Goal: Information Seeking & Learning: Learn about a topic

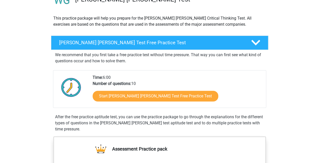
scroll to position [47, 0]
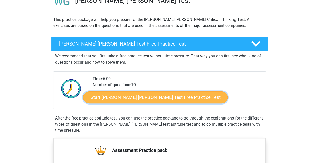
click at [175, 97] on link "Start Watson Glaser Test Free Practice Test" at bounding box center [155, 97] width 144 height 12
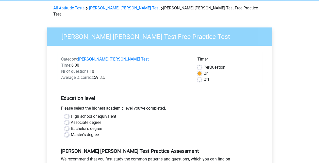
scroll to position [30, 0]
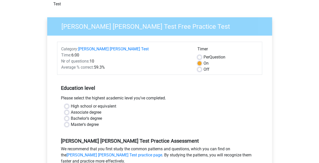
click at [91, 109] on label "Associate degree" at bounding box center [86, 112] width 30 height 6
click at [69, 109] on input "Associate degree" at bounding box center [67, 111] width 4 height 5
radio input "true"
click at [52, 101] on div "Category: Watson Glaser Test Time: 6:00 Nr of questions: 10 Average % correct: …" at bounding box center [159, 132] width 217 height 193
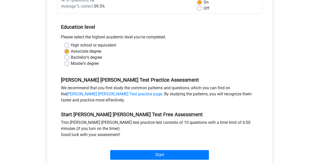
scroll to position [102, 0]
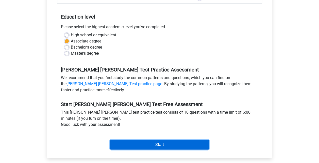
click at [143, 142] on input "Start" at bounding box center [159, 145] width 99 height 10
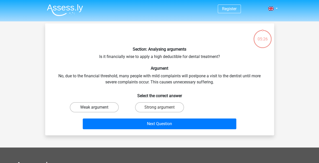
click at [111, 105] on label "Weak argument" at bounding box center [94, 107] width 49 height 10
click at [98, 107] on input "Weak argument" at bounding box center [95, 108] width 3 height 3
radio input "true"
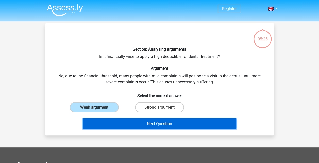
click at [145, 127] on button "Next Question" at bounding box center [160, 123] width 154 height 11
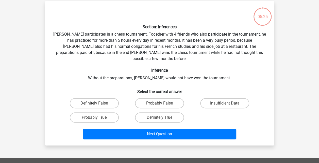
scroll to position [23, 0]
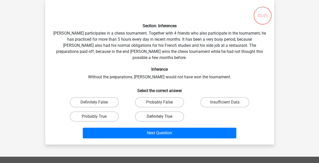
click at [155, 113] on label "Definitely True" at bounding box center [159, 116] width 49 height 10
click at [159, 116] on input "Definitely True" at bounding box center [160, 117] width 3 height 3
radio input "true"
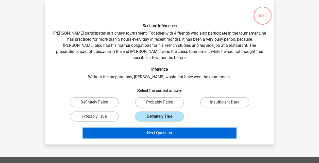
click at [154, 127] on button "Next Question" at bounding box center [160, 132] width 154 height 11
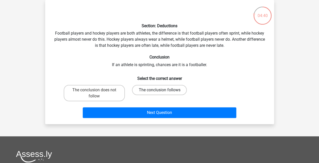
click at [158, 90] on label "The conclusion follows" at bounding box center [159, 90] width 55 height 10
click at [159, 90] on input "The conclusion follows" at bounding box center [160, 91] width 3 height 3
radio input "true"
click at [149, 107] on div "Next Question" at bounding box center [159, 111] width 213 height 17
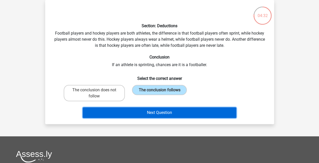
click at [153, 114] on button "Next Question" at bounding box center [160, 112] width 154 height 11
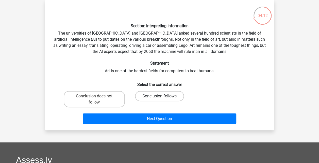
click at [149, 93] on label "Conclusion follows" at bounding box center [159, 96] width 49 height 10
click at [159, 96] on input "Conclusion follows" at bounding box center [160, 97] width 3 height 3
radio input "true"
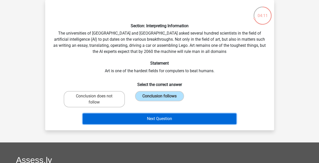
click at [147, 116] on button "Next Question" at bounding box center [160, 118] width 154 height 11
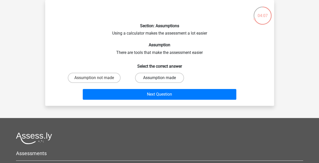
click at [145, 78] on label "Assumption made" at bounding box center [159, 78] width 49 height 10
click at [159, 78] on input "Assumption made" at bounding box center [160, 79] width 3 height 3
radio input "true"
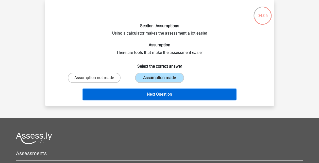
click at [144, 89] on button "Next Question" at bounding box center [160, 94] width 154 height 11
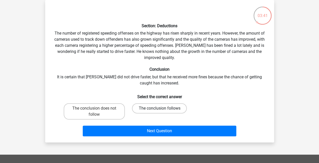
click at [151, 110] on label "The conclusion follows" at bounding box center [159, 108] width 55 height 10
click at [159, 110] on input "The conclusion follows" at bounding box center [160, 109] width 3 height 3
radio input "true"
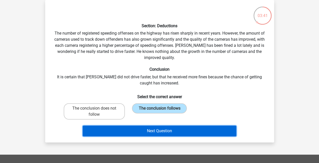
click at [150, 126] on button "Next Question" at bounding box center [160, 130] width 154 height 11
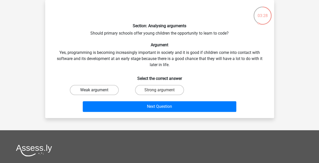
click at [109, 91] on label "Weak argument" at bounding box center [94, 90] width 49 height 10
click at [98, 91] on input "Weak argument" at bounding box center [95, 91] width 3 height 3
radio input "true"
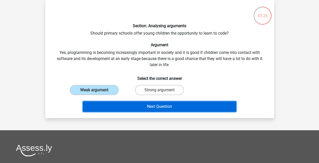
click at [136, 105] on button "Next Question" at bounding box center [160, 106] width 154 height 11
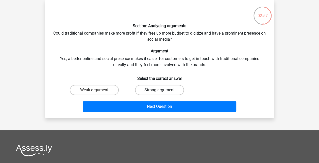
click at [156, 92] on label "Strong argument" at bounding box center [159, 90] width 49 height 10
click at [159, 92] on input "Strong argument" at bounding box center [160, 91] width 3 height 3
radio input "true"
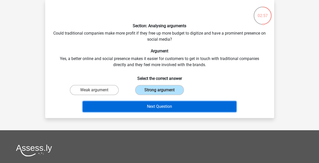
click at [149, 106] on button "Next Question" at bounding box center [160, 106] width 154 height 11
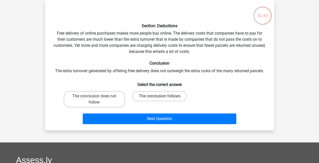
click at [159, 98] on label "The conclusion follows" at bounding box center [159, 96] width 55 height 10
click at [159, 98] on input "The conclusion follows" at bounding box center [160, 97] width 3 height 3
radio input "true"
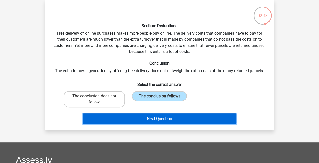
click at [157, 122] on button "Next Question" at bounding box center [160, 118] width 154 height 11
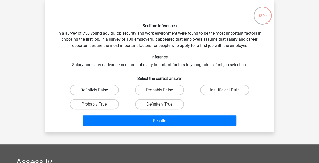
click at [103, 89] on label "Definitely False" at bounding box center [94, 90] width 49 height 10
click at [98, 90] on input "Definitely False" at bounding box center [95, 91] width 3 height 3
radio input "true"
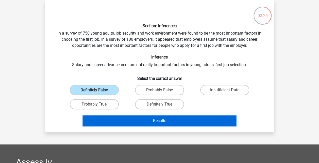
click at [135, 123] on button "Results" at bounding box center [160, 120] width 154 height 11
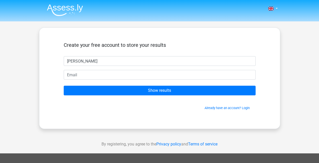
type input "[PERSON_NAME]"
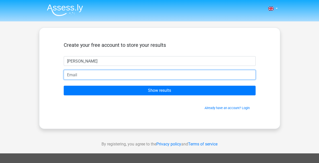
click at [155, 74] on input "email" at bounding box center [160, 75] width 192 height 10
type input "[EMAIL_ADDRESS][DOMAIN_NAME]"
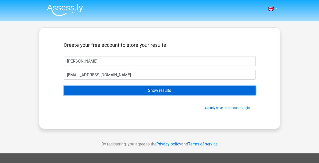
click at [136, 90] on input "Show results" at bounding box center [160, 91] width 192 height 10
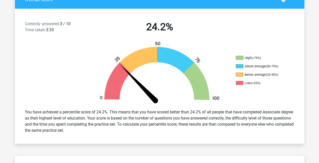
scroll to position [102, 0]
